Goal: Transaction & Acquisition: Purchase product/service

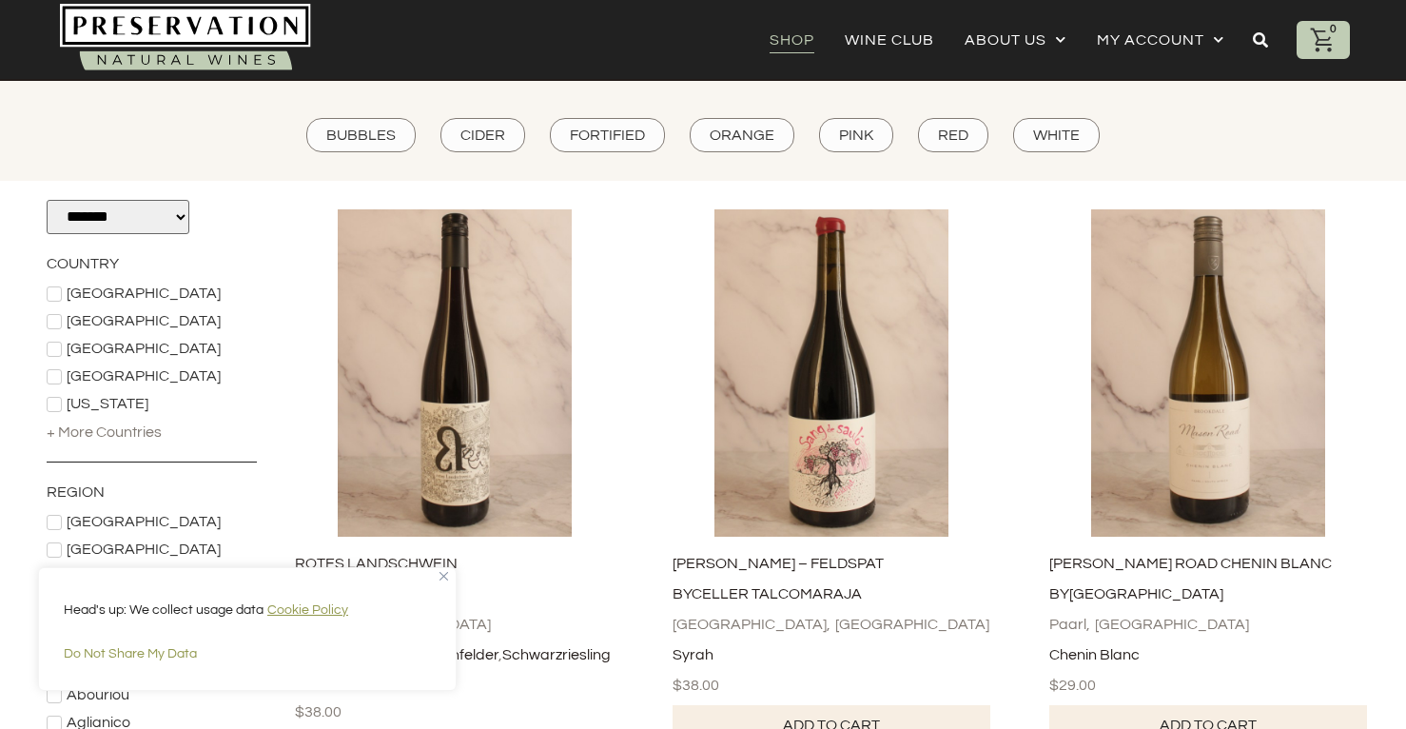
scroll to position [154, 0]
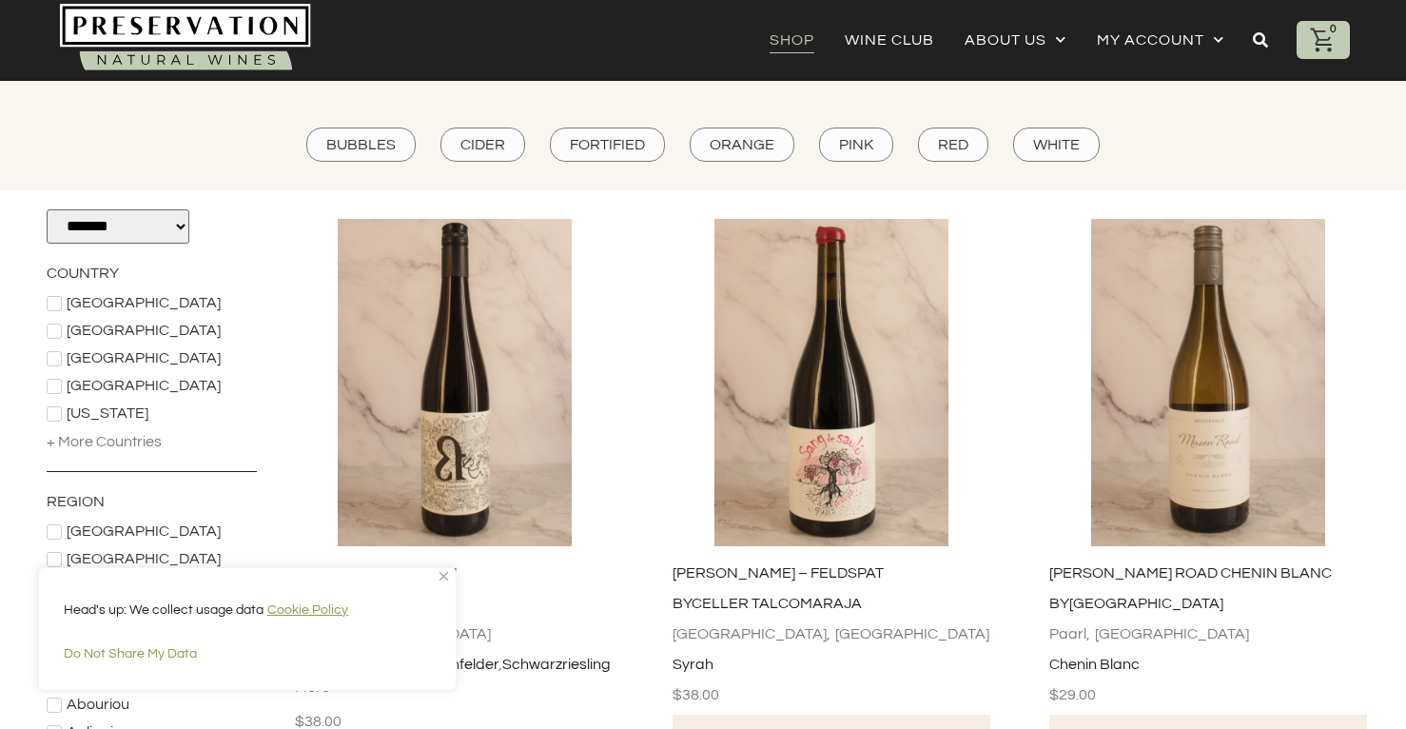
click at [441, 576] on img "Close" at bounding box center [444, 576] width 9 height 9
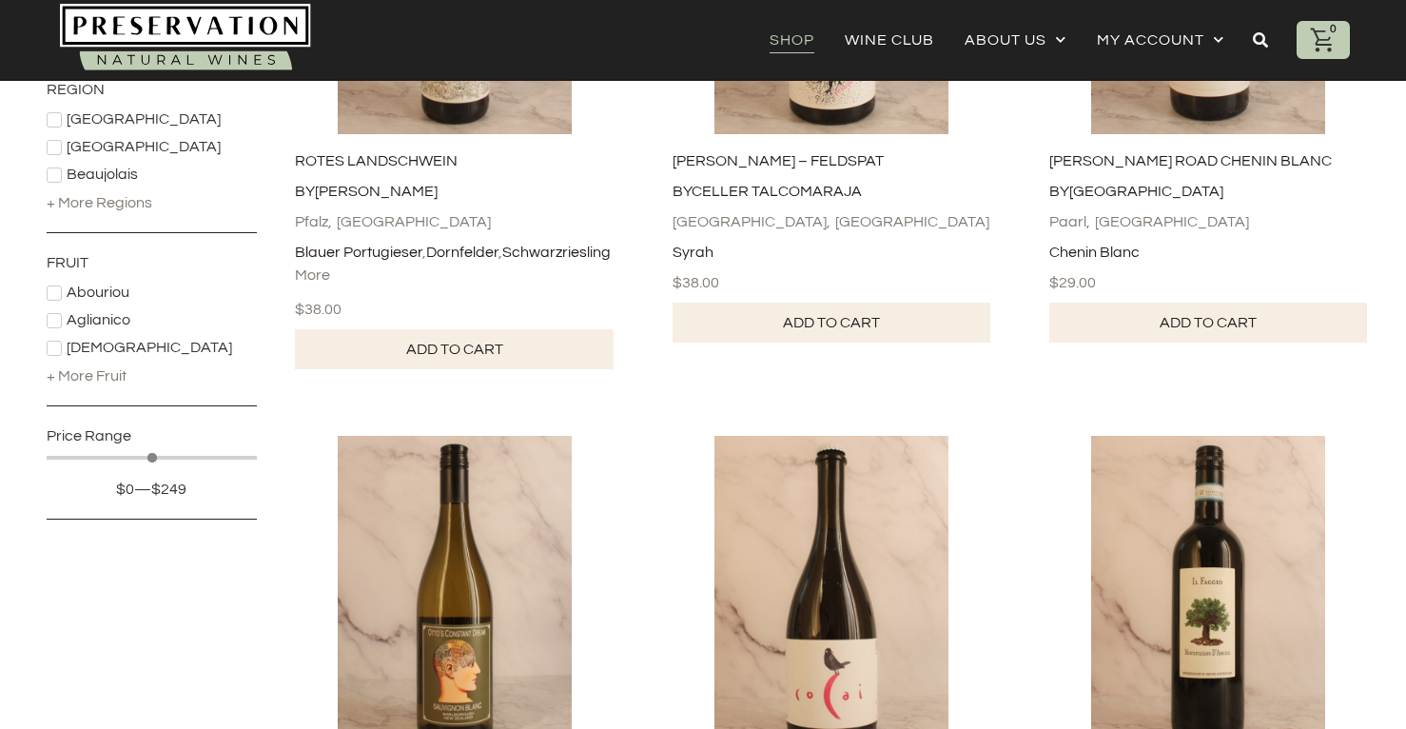
scroll to position [576, 0]
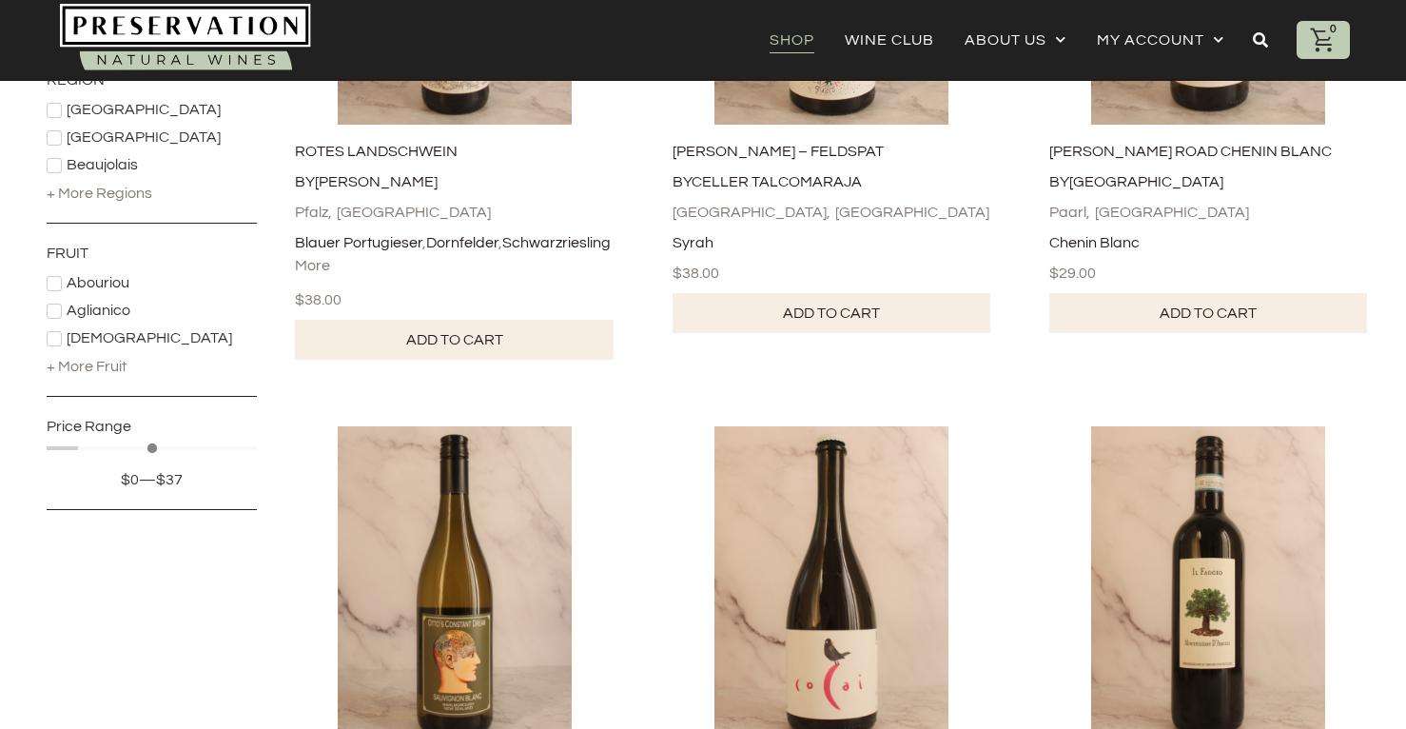
drag, startPoint x: 248, startPoint y: 446, endPoint x: 81, endPoint y: 445, distance: 167.4
type input "**"
click at [81, 445] on input "Maximum value" at bounding box center [152, 448] width 210 height 10
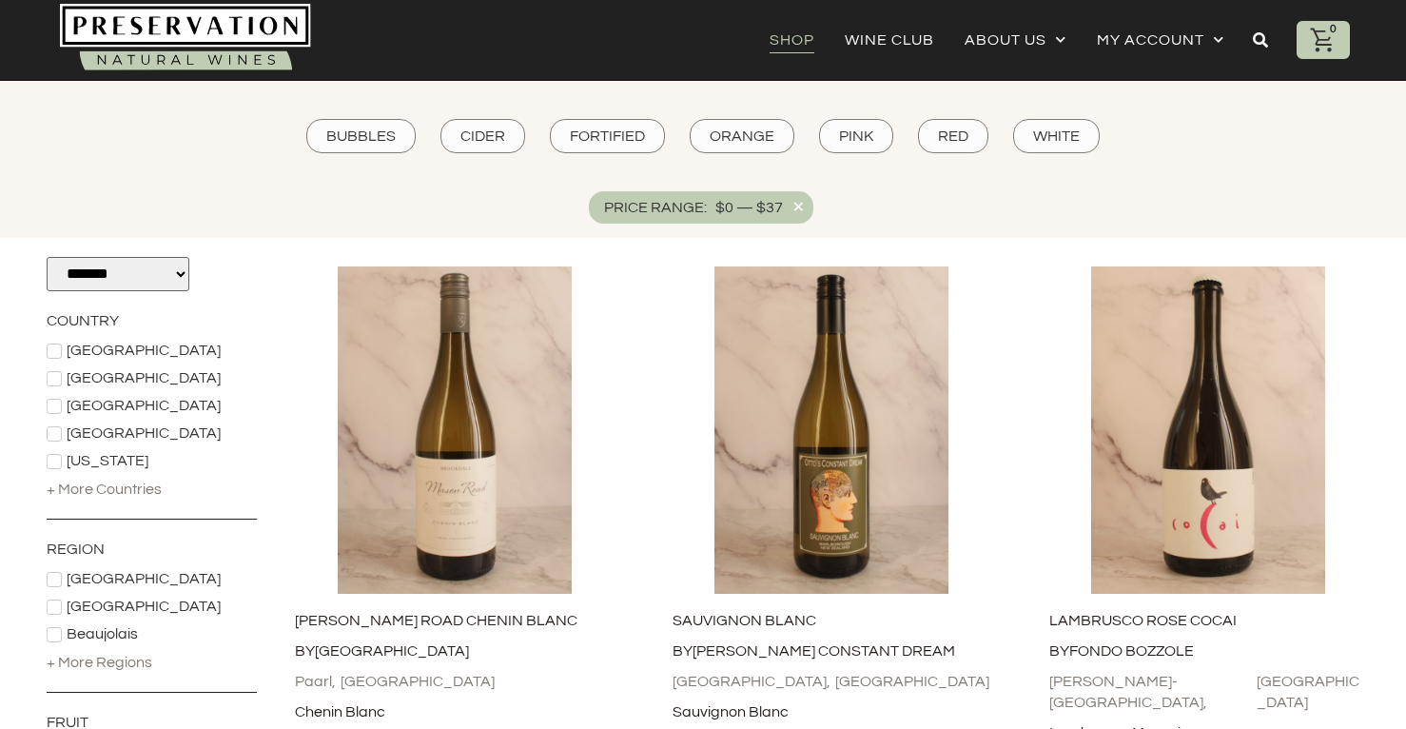
scroll to position [159, 0]
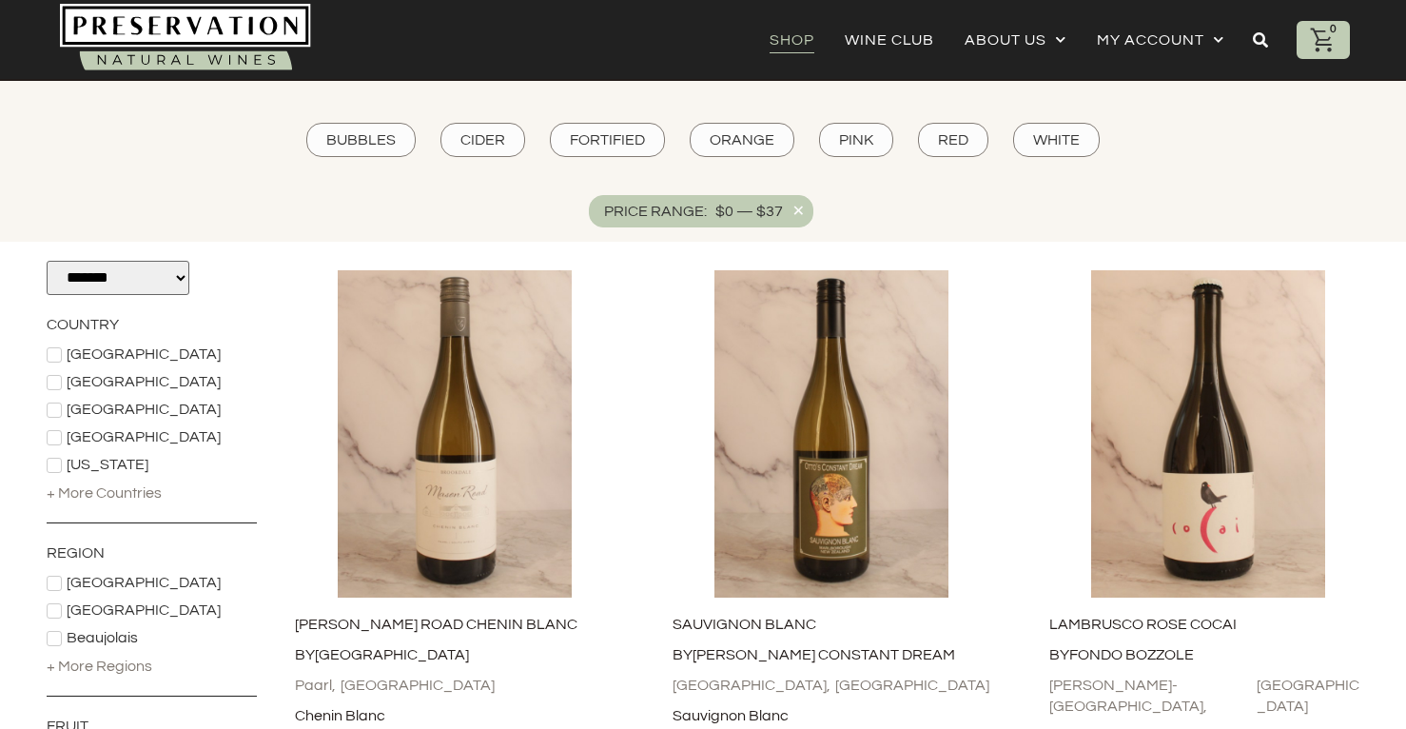
click at [127, 492] on div "+ More Countries" at bounding box center [104, 492] width 115 height 21
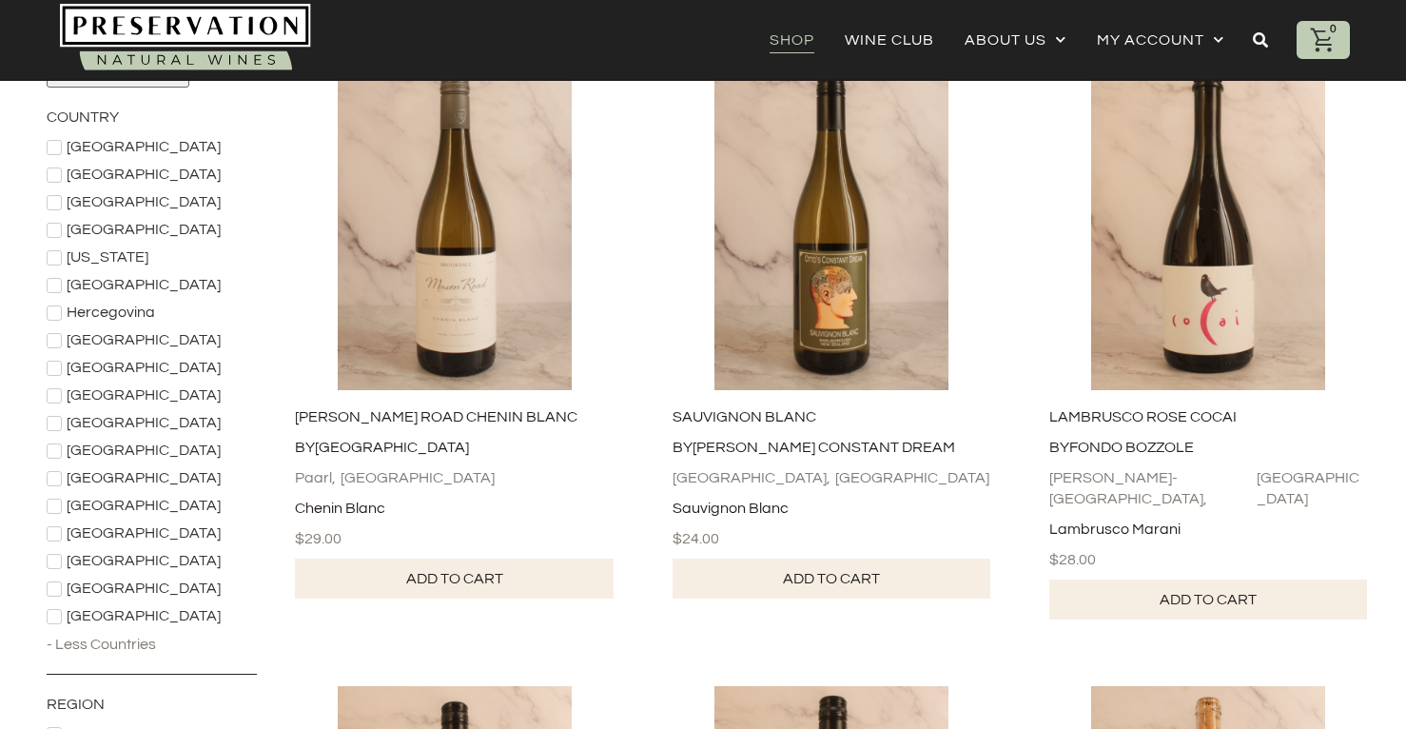
scroll to position [396, 0]
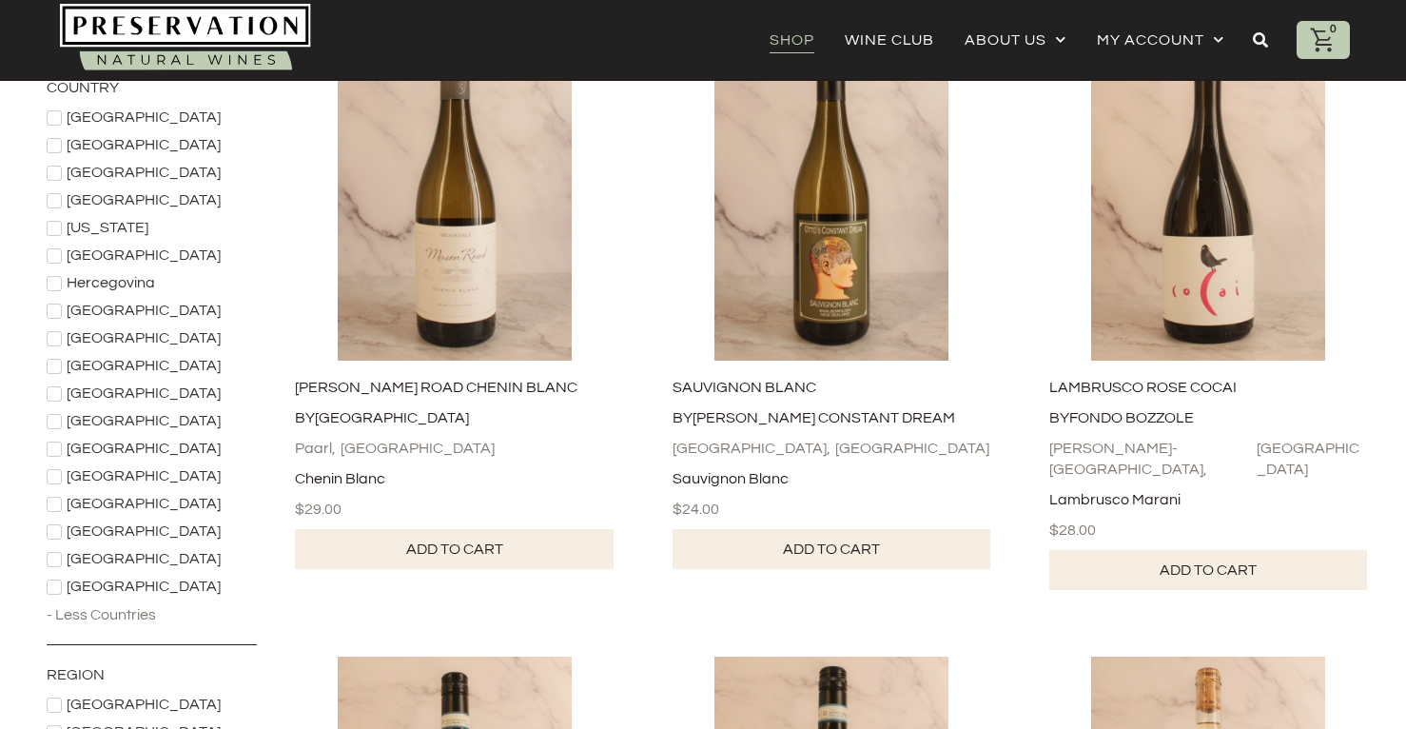
click at [53, 558] on icon at bounding box center [54, 559] width 11 height 11
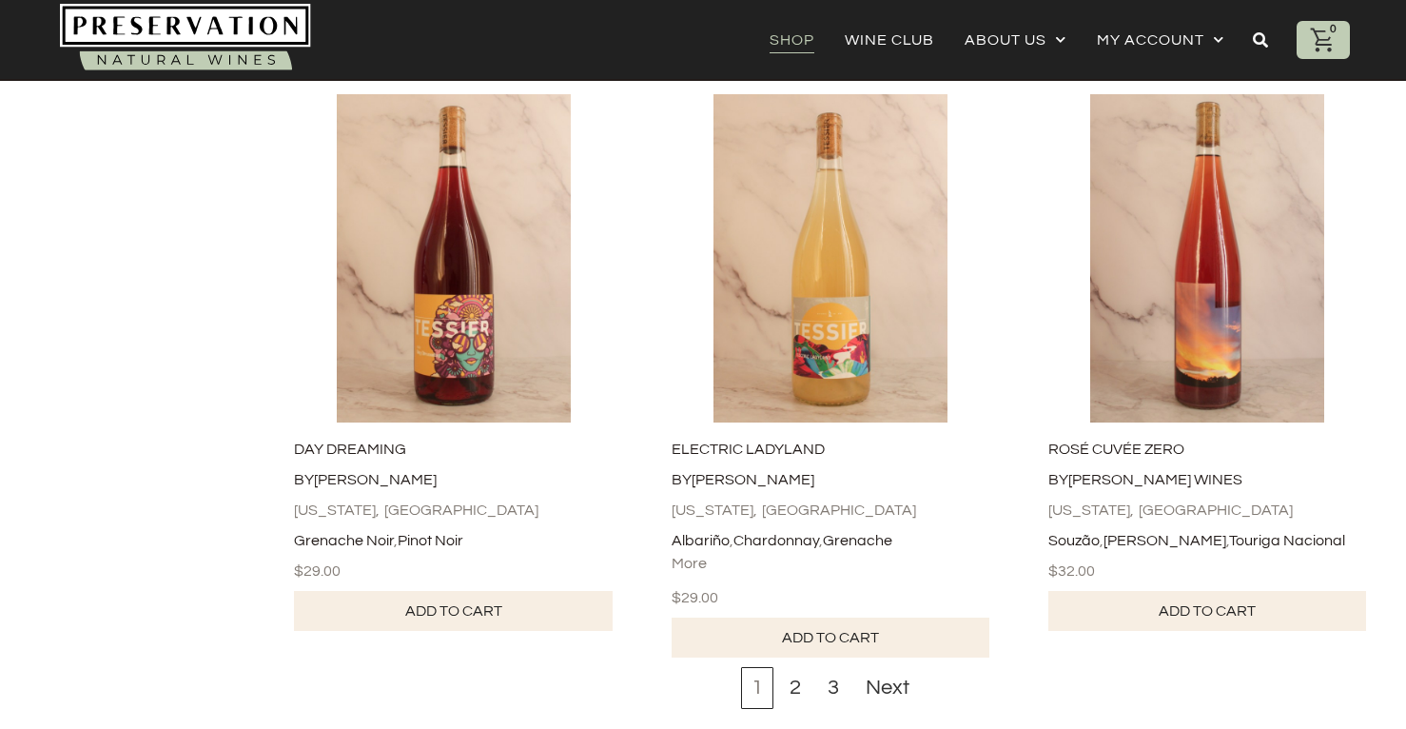
scroll to position [5982, 1]
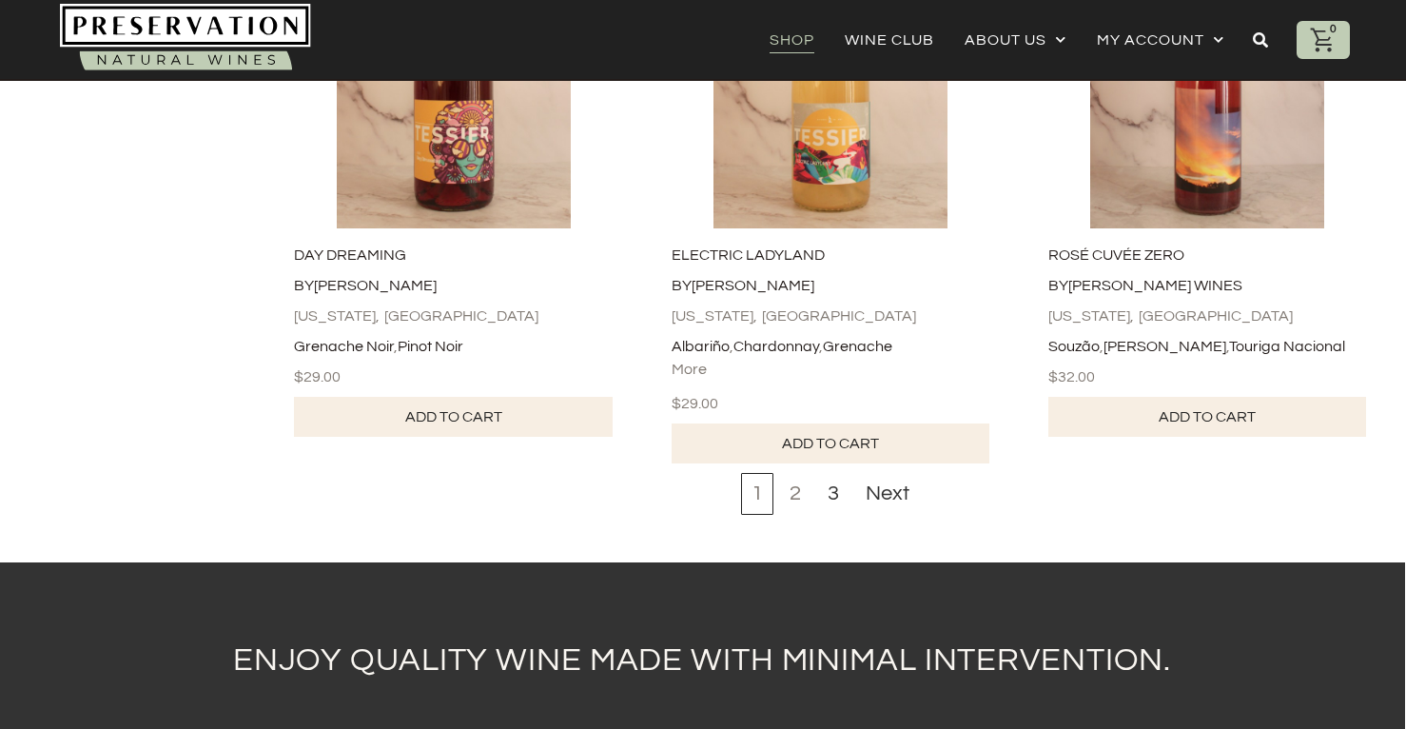
click at [798, 487] on div "2" at bounding box center [795, 494] width 32 height 42
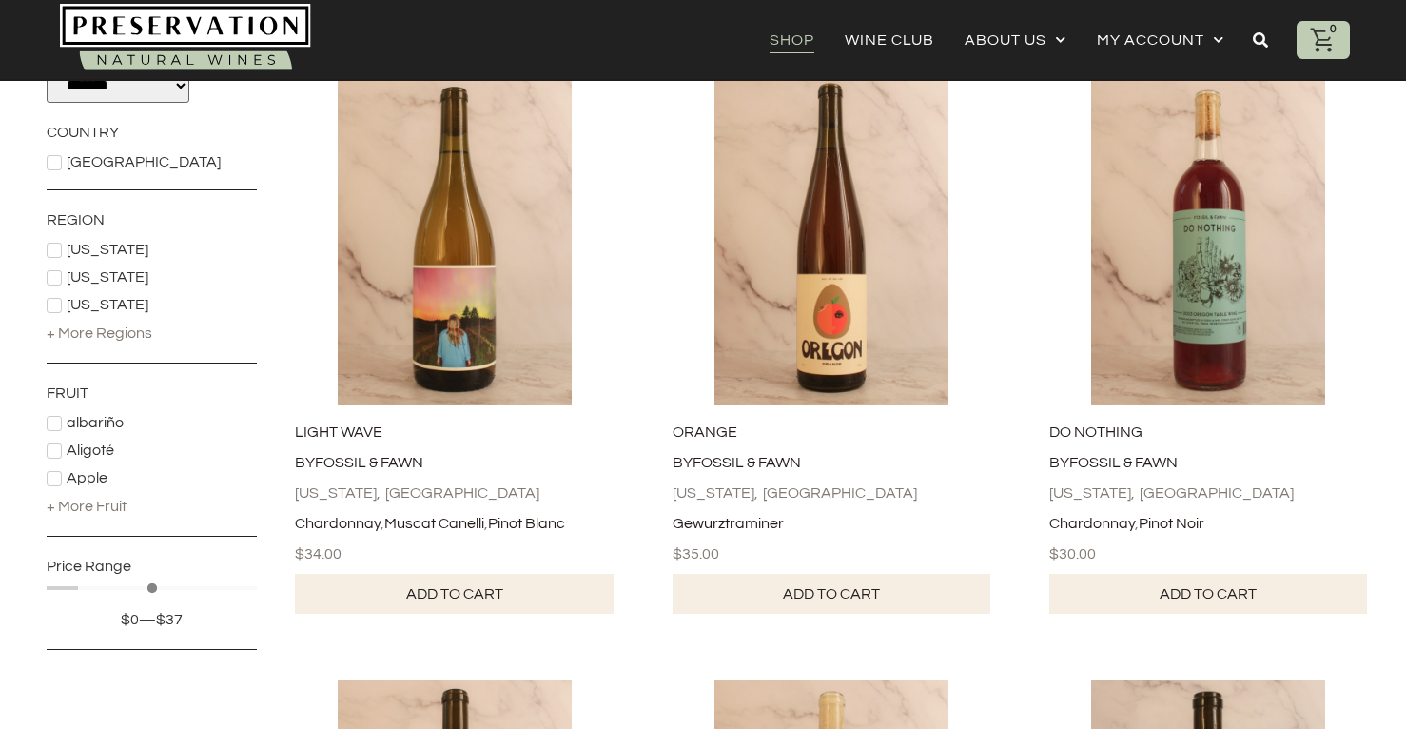
scroll to position [362, 0]
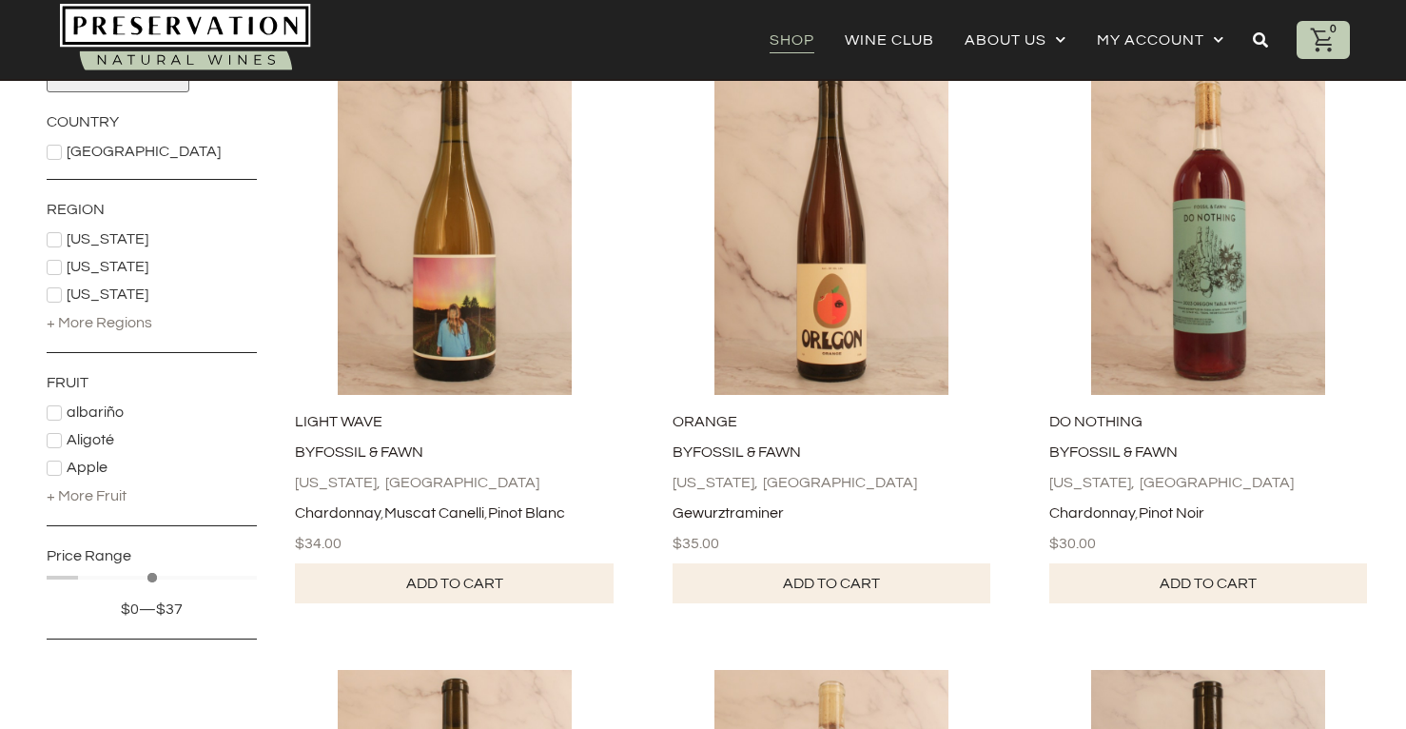
click at [49, 158] on icon at bounding box center [54, 152] width 11 height 11
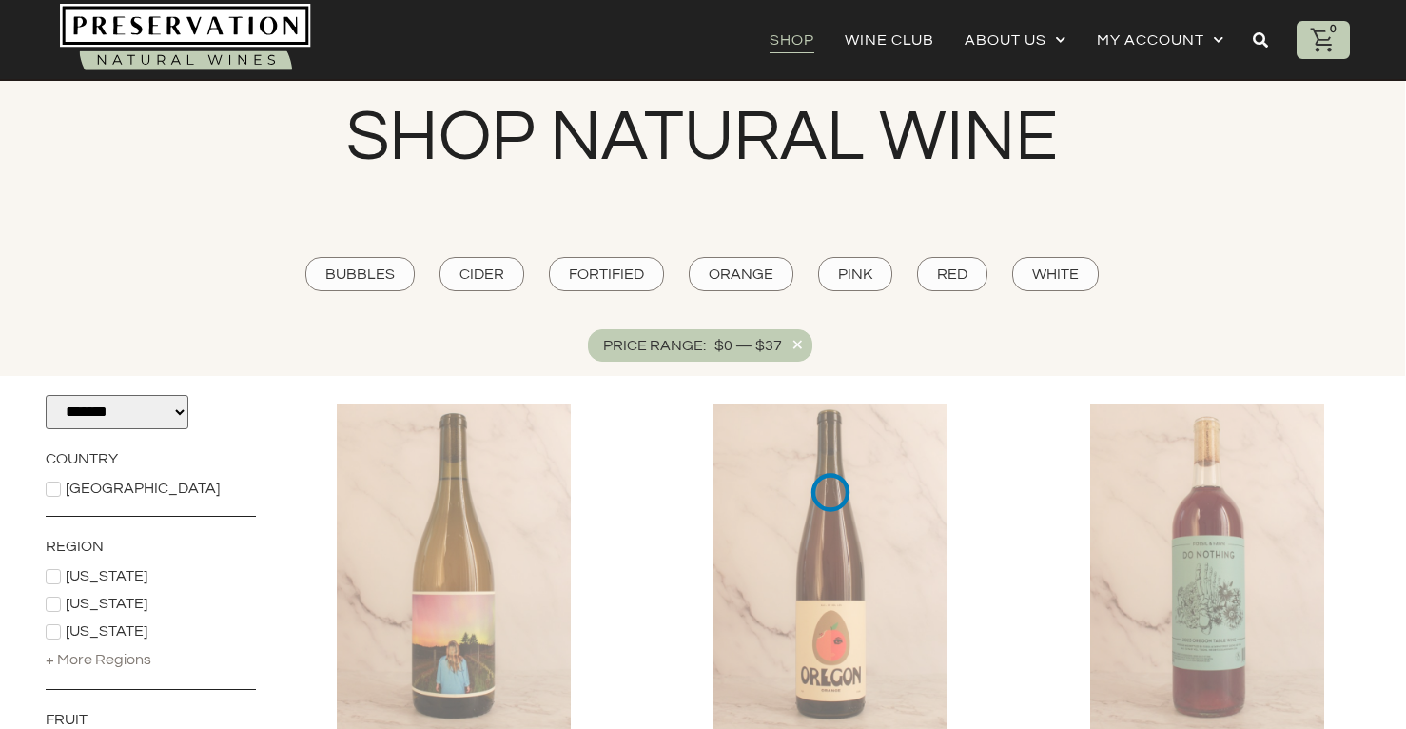
scroll to position [0, 1]
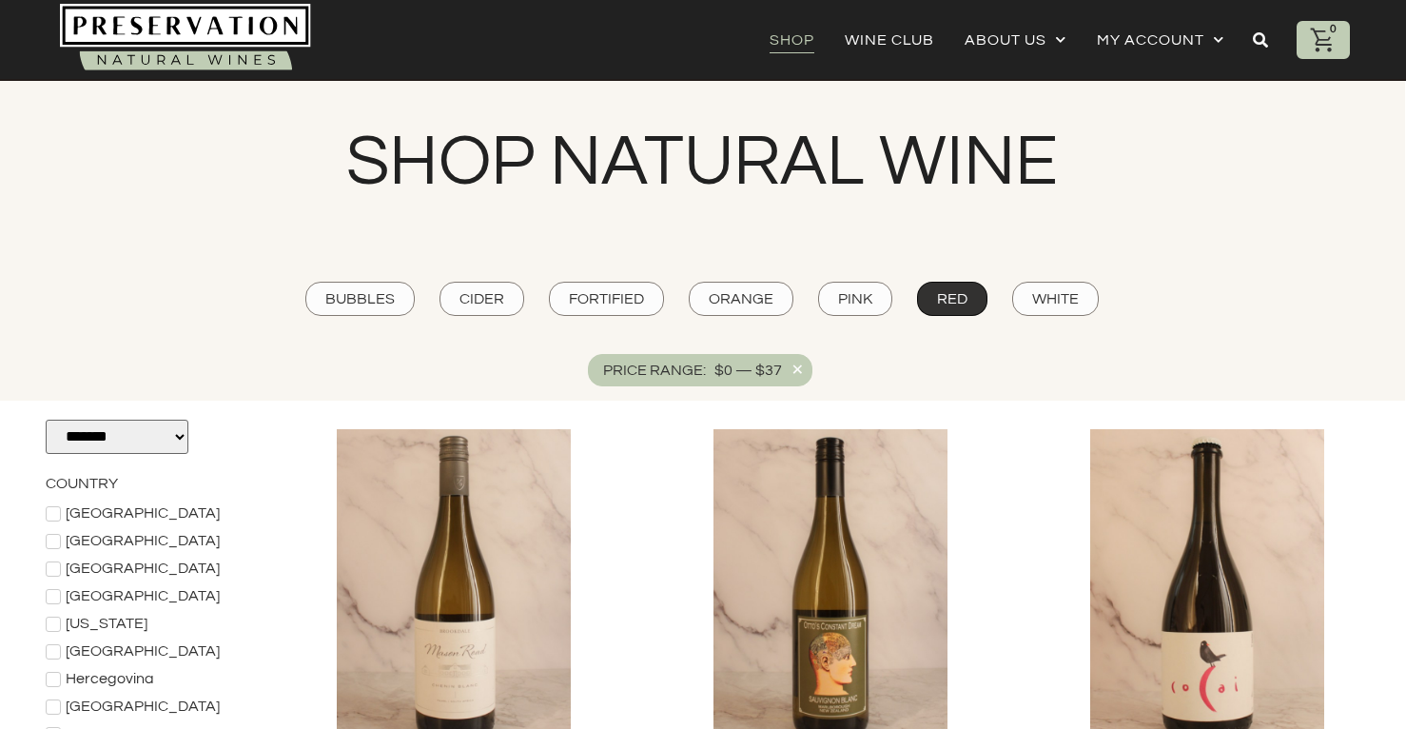
click at [958, 301] on span "Red" at bounding box center [952, 298] width 30 height 21
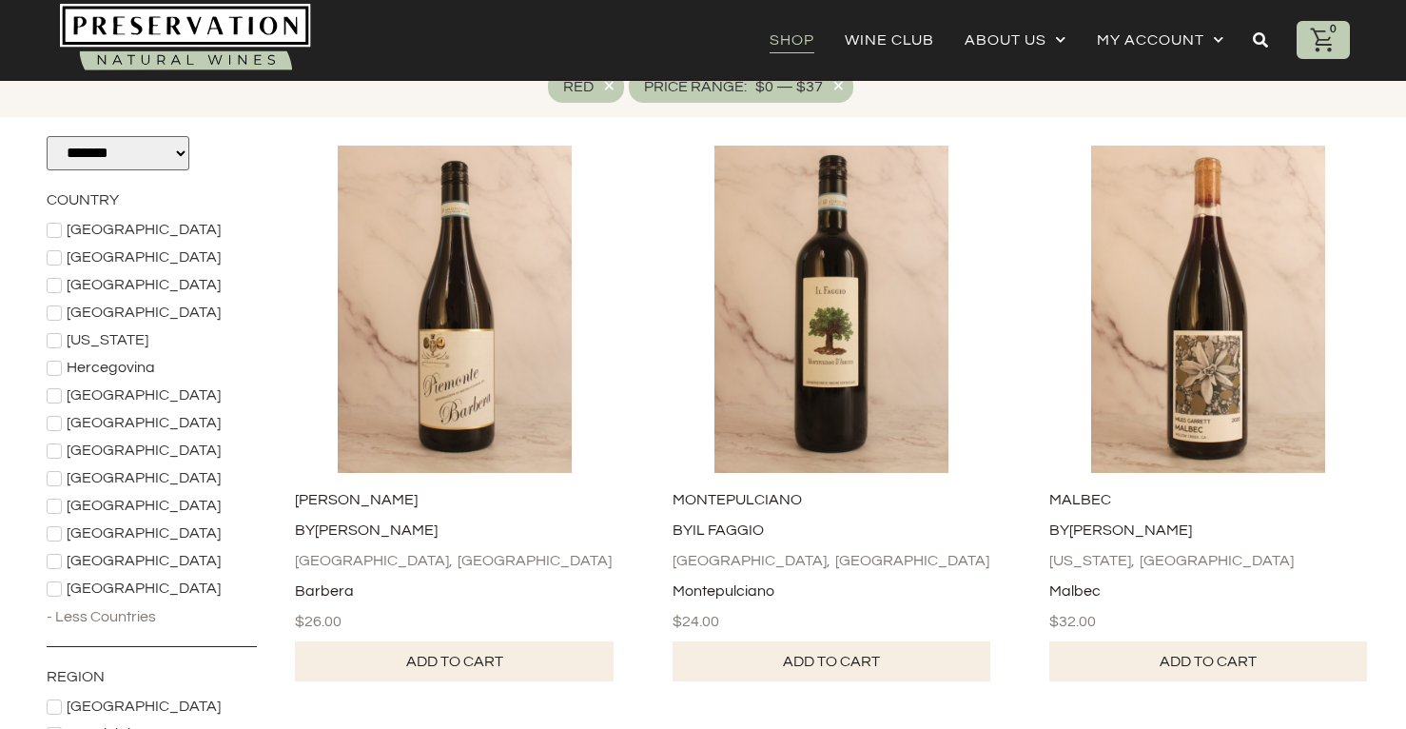
scroll to position [301, 0]
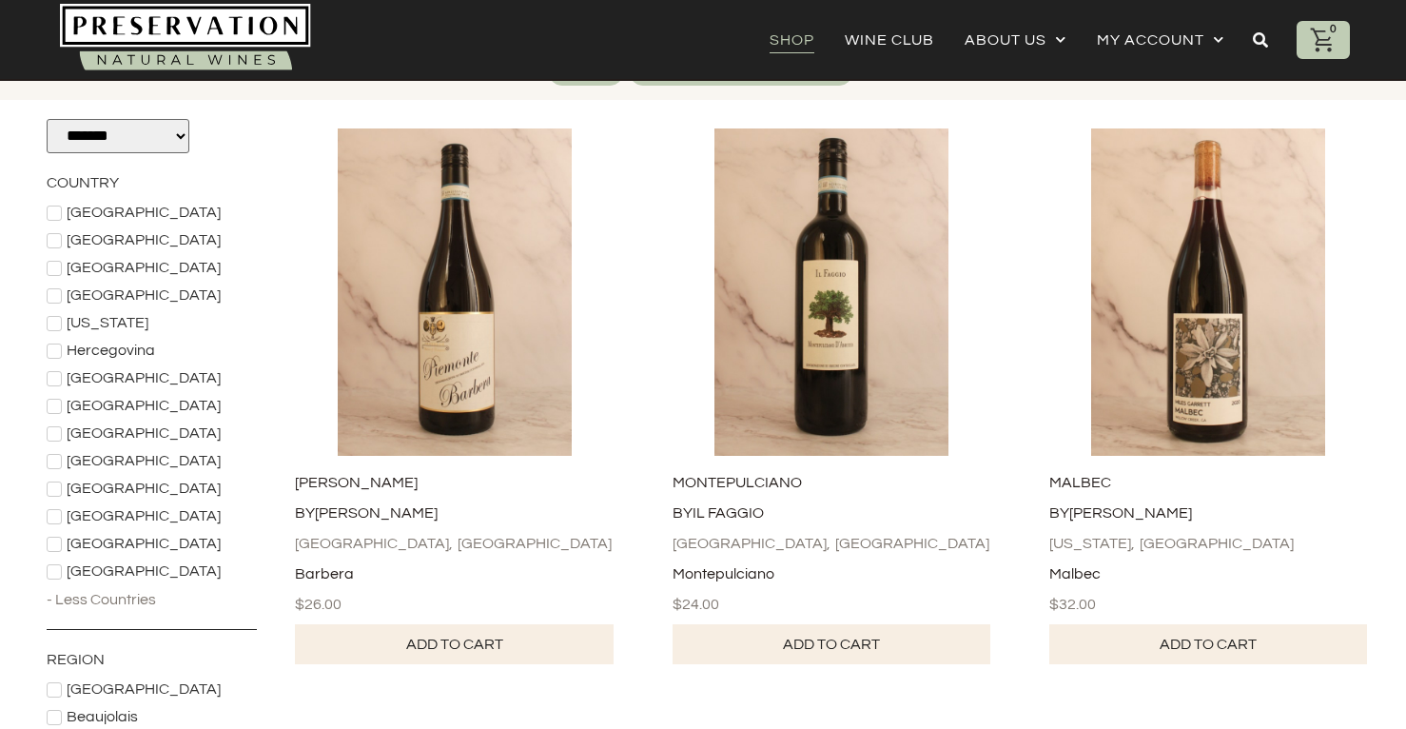
click at [53, 216] on icon at bounding box center [54, 213] width 10 height 8
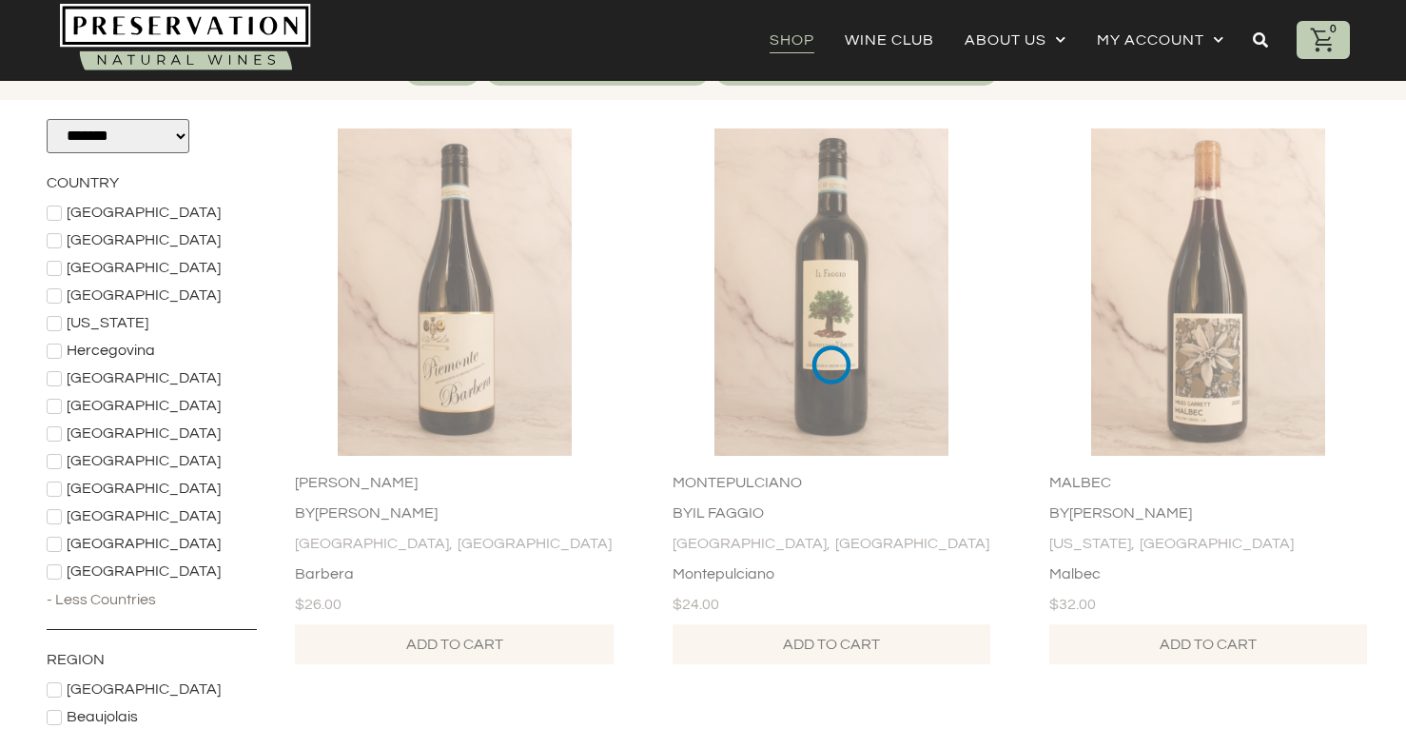
click at [56, 243] on icon at bounding box center [54, 240] width 11 height 11
click at [56, 258] on div "[GEOGRAPHIC_DATA]" at bounding box center [152, 267] width 210 height 18
click at [52, 301] on icon at bounding box center [54, 295] width 11 height 11
click at [52, 323] on icon at bounding box center [54, 324] width 10 height 8
click at [52, 342] on div "Hercegovina" at bounding box center [152, 350] width 210 height 18
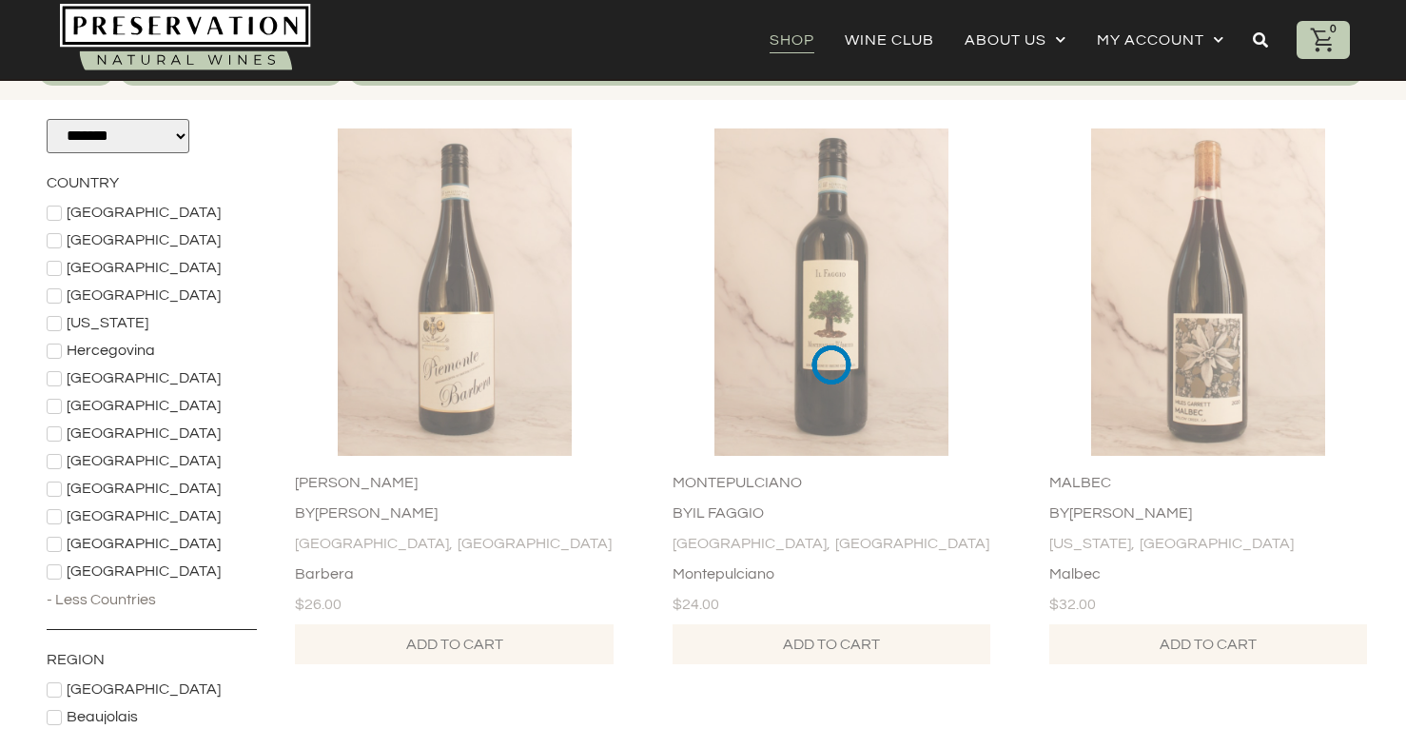
click at [52, 379] on icon at bounding box center [54, 379] width 10 height 8
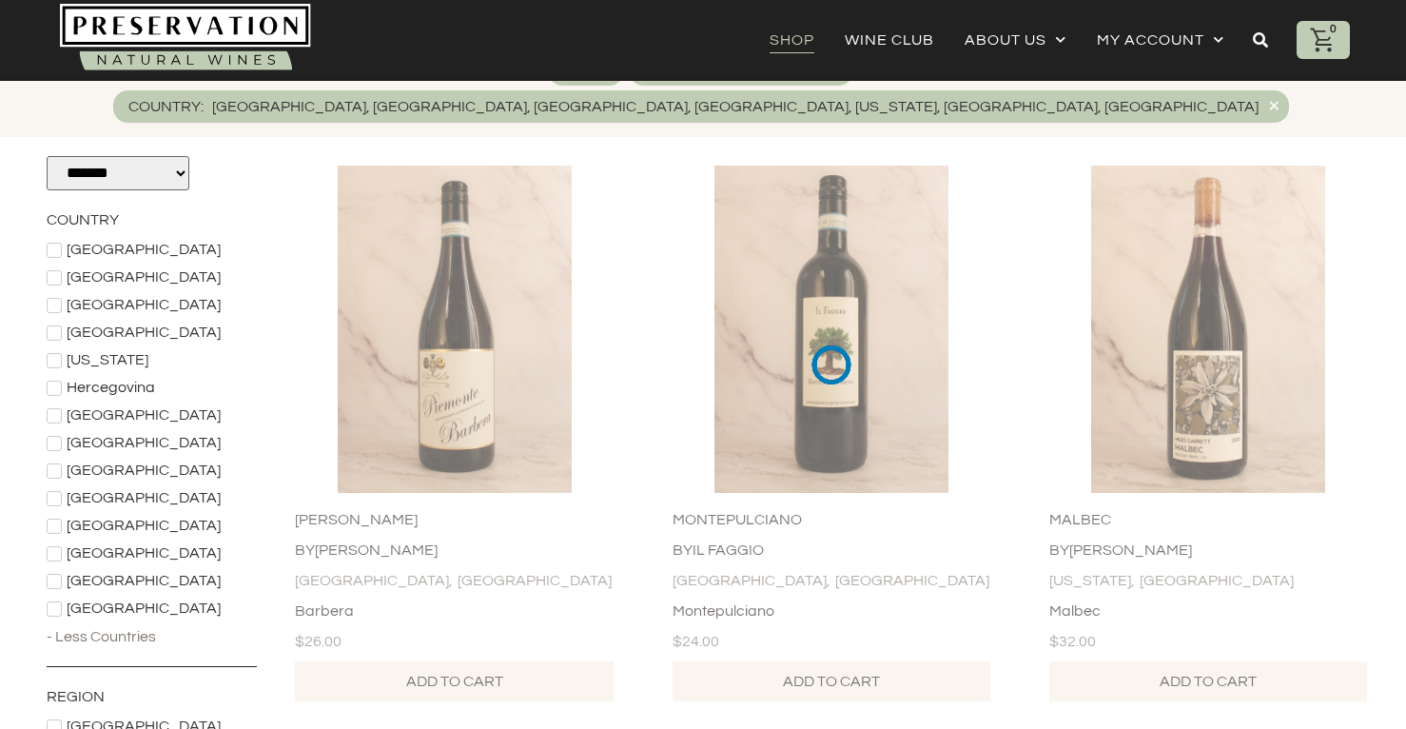
click at [52, 438] on icon at bounding box center [54, 443] width 11 height 11
click at [54, 465] on icon at bounding box center [54, 470] width 11 height 11
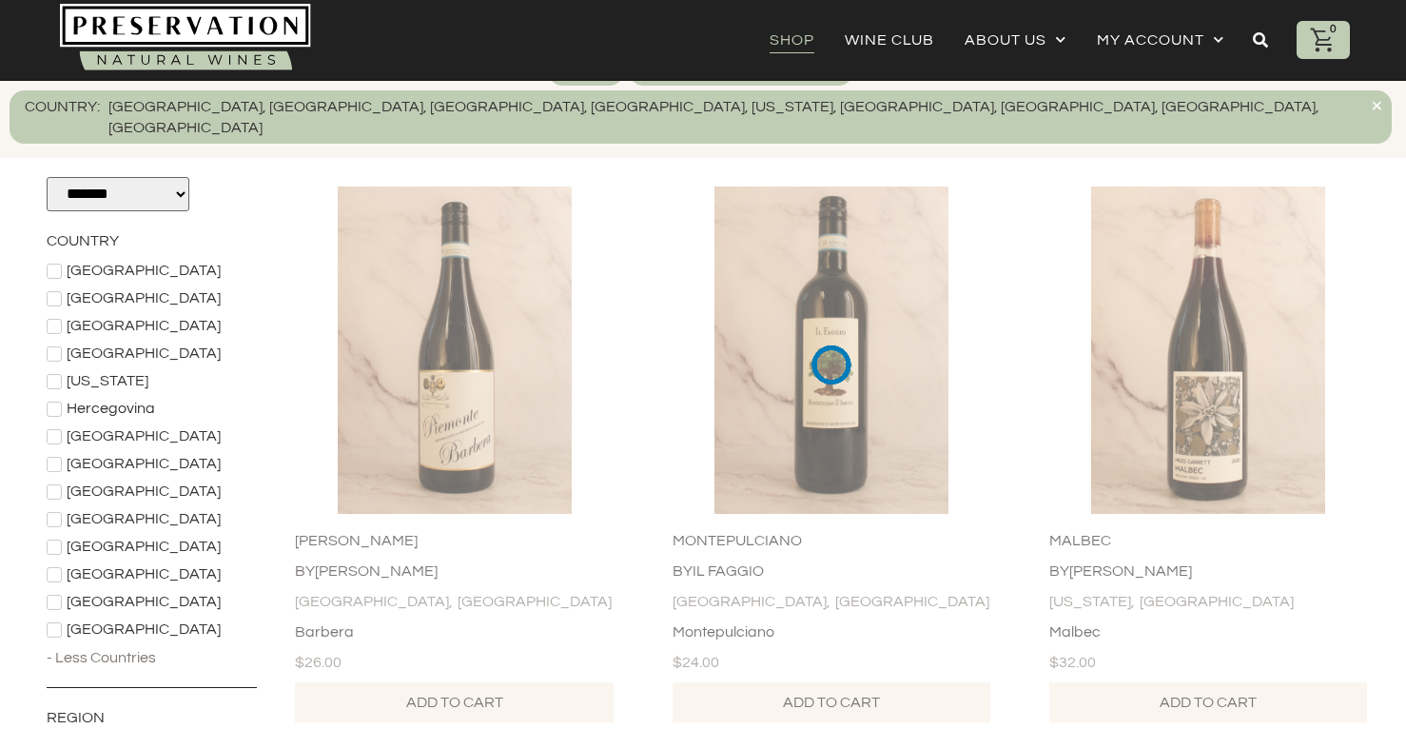
click at [55, 514] on icon at bounding box center [54, 519] width 11 height 11
click at [55, 486] on icon at bounding box center [54, 491] width 11 height 11
click at [55, 569] on icon at bounding box center [54, 574] width 11 height 11
click at [57, 597] on icon at bounding box center [54, 602] width 11 height 11
click at [57, 541] on icon at bounding box center [54, 546] width 11 height 11
